Goal: Task Accomplishment & Management: Complete application form

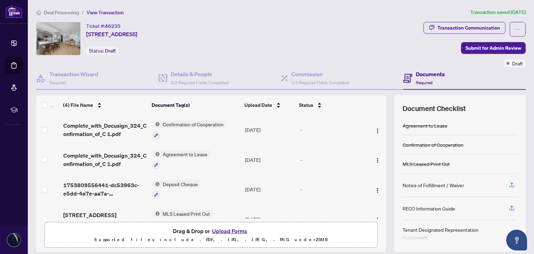
scroll to position [16, 0]
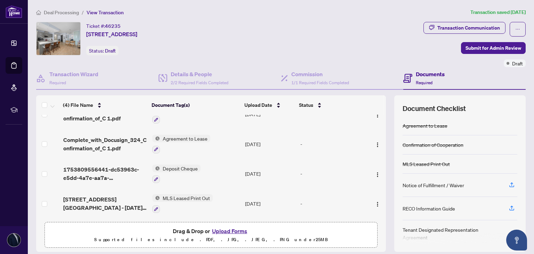
click at [234, 229] on button "Upload Forms" at bounding box center [229, 230] width 39 height 9
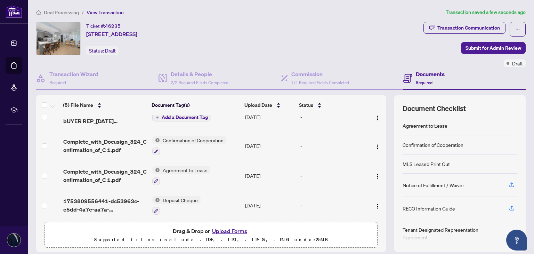
scroll to position [0, 0]
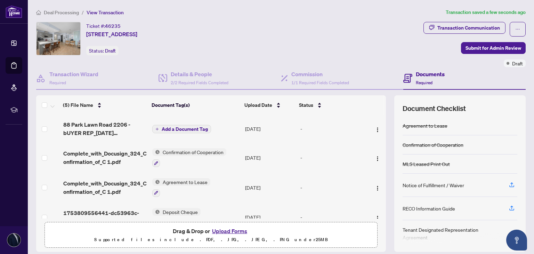
click at [162, 128] on span "Add a Document Tag" at bounding box center [185, 129] width 46 height 5
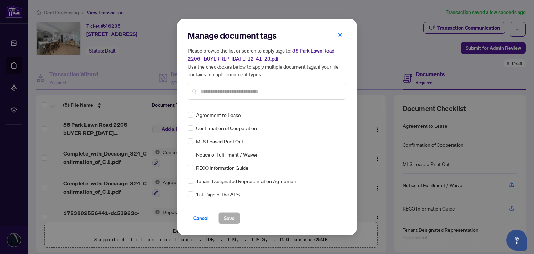
click at [214, 89] on input "text" at bounding box center [271, 92] width 140 height 8
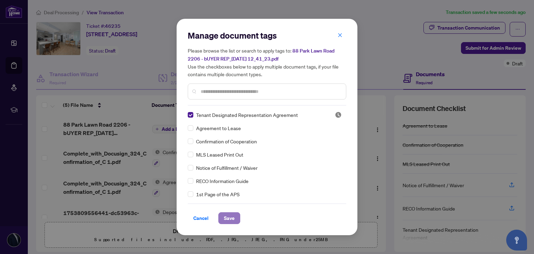
click at [230, 222] on span "Save" at bounding box center [229, 218] width 11 height 11
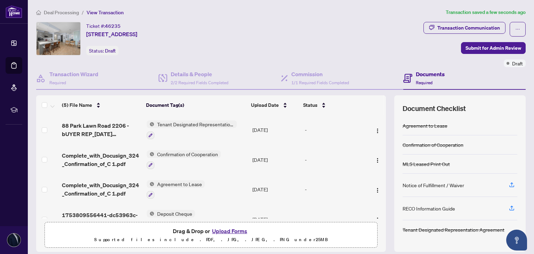
click at [170, 236] on p "Supported files include .PDF, .JPG, .JPEG, .PNG under 25 MB" at bounding box center [211, 240] width 324 height 8
click at [230, 228] on button "Upload Forms" at bounding box center [229, 230] width 39 height 9
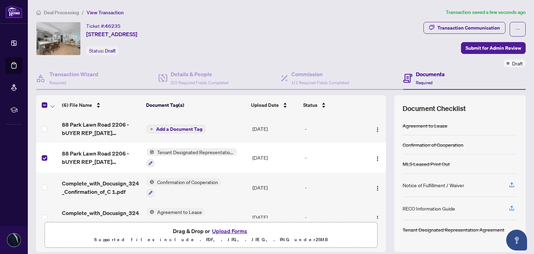
click at [192, 153] on span "Tenant Designated Representation Agreement" at bounding box center [195, 152] width 82 height 8
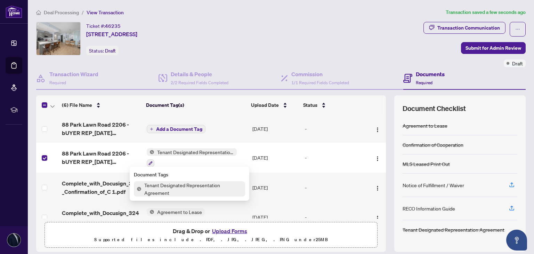
click at [154, 186] on span "Tenant Designated Representation Agreement" at bounding box center [194, 188] width 104 height 15
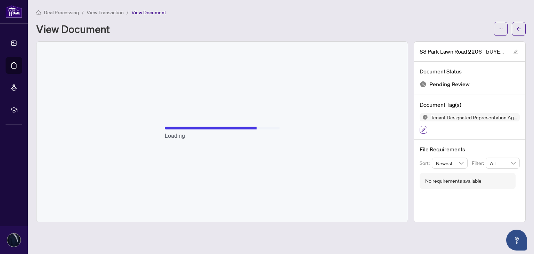
click at [424, 128] on icon "button" at bounding box center [424, 130] width 4 height 4
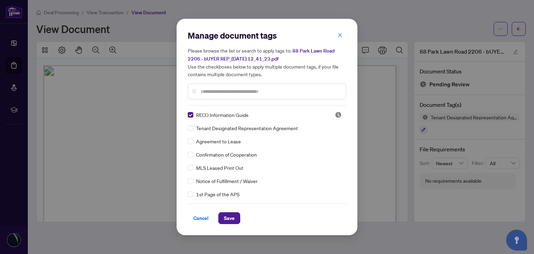
click at [193, 181] on div "Notice of Fulfillment / Waiver" at bounding box center [265, 181] width 154 height 8
click at [229, 216] on span "Save" at bounding box center [229, 218] width 11 height 11
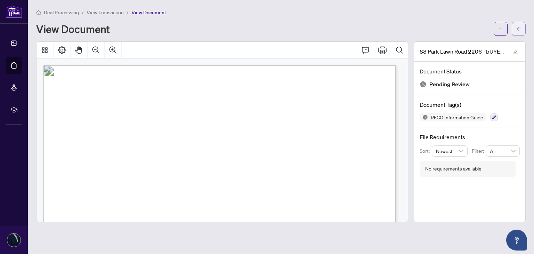
click at [520, 32] on span "button" at bounding box center [519, 28] width 5 height 11
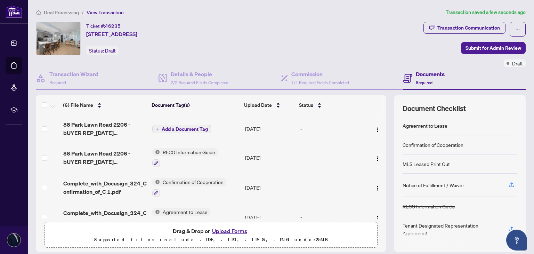
click at [171, 127] on span "Add a Document Tag" at bounding box center [185, 129] width 46 height 5
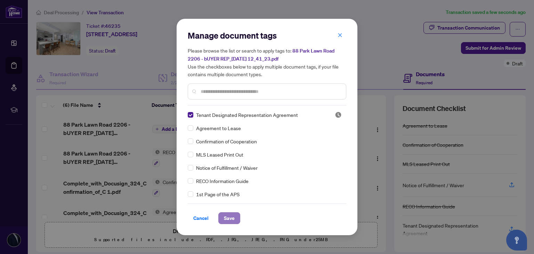
click at [230, 217] on span "Save" at bounding box center [229, 218] width 11 height 11
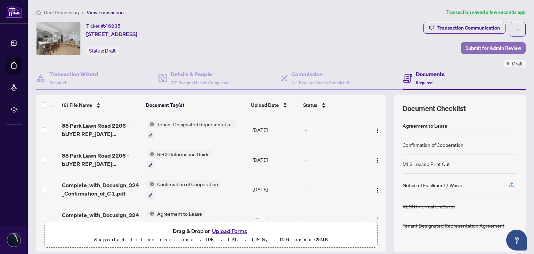
click at [492, 42] on span "Submit for Admin Review" at bounding box center [494, 47] width 56 height 11
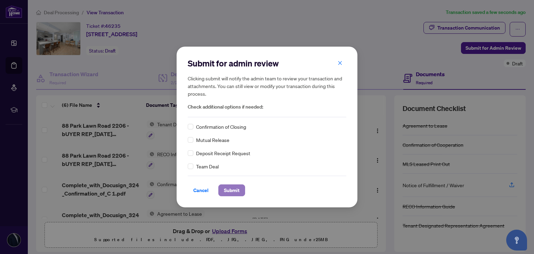
click at [232, 191] on span "Submit" at bounding box center [232, 190] width 16 height 11
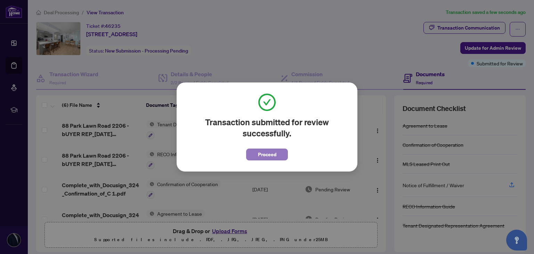
click at [265, 155] on span "Proceed" at bounding box center [267, 154] width 18 height 11
